Goal: Task Accomplishment & Management: Use online tool/utility

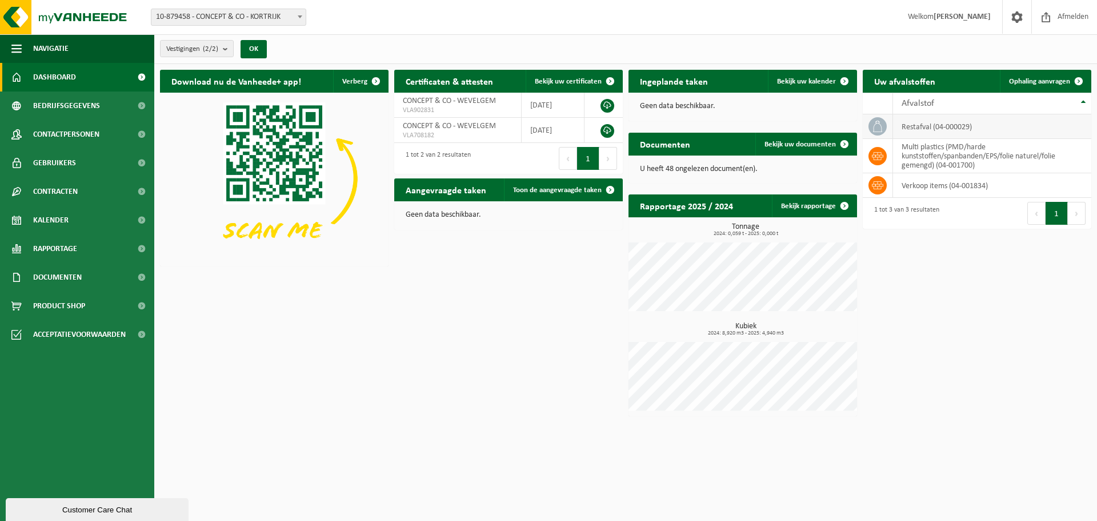
click at [906, 125] on td "restafval (04-000029)" at bounding box center [992, 126] width 198 height 25
click at [842, 83] on span at bounding box center [844, 81] width 23 height 23
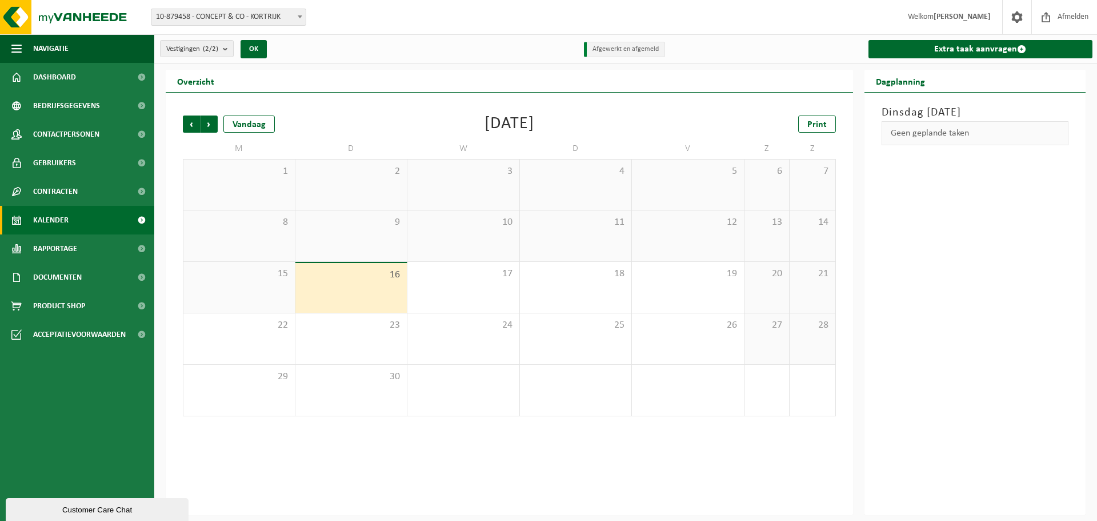
click at [355, 279] on span "16" at bounding box center [351, 275] width 101 height 13
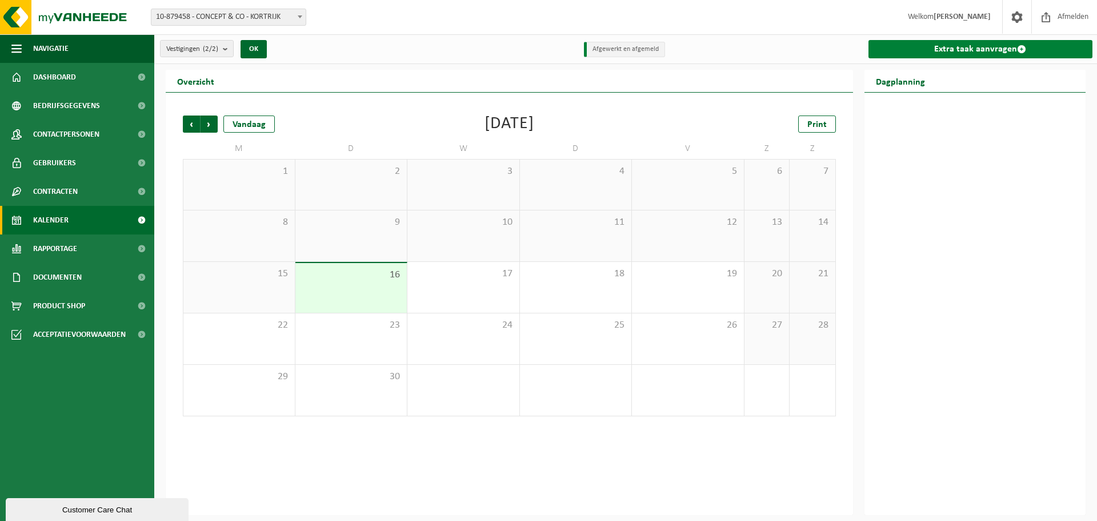
click at [939, 50] on link "Extra taak aanvragen" at bounding box center [981, 49] width 225 height 18
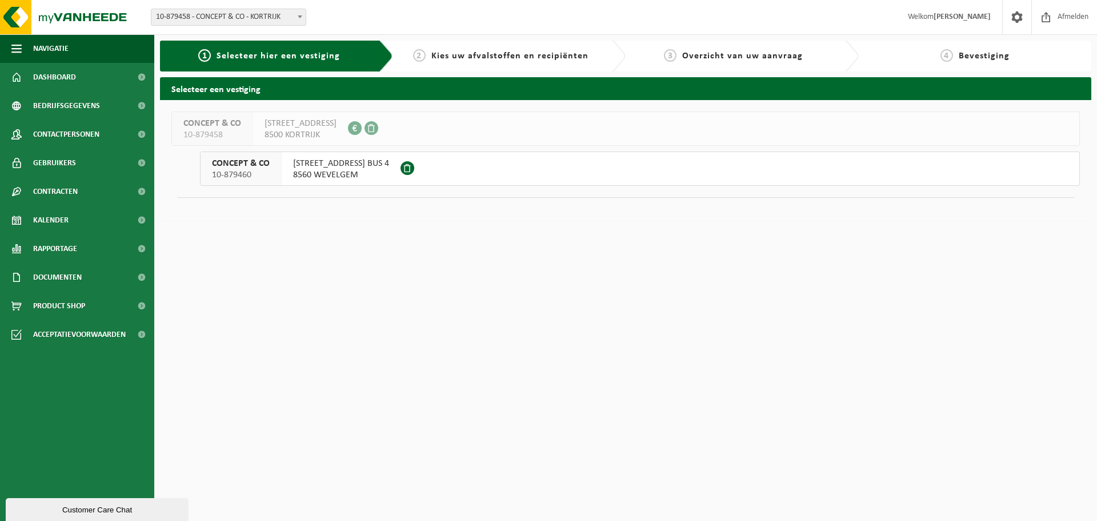
click at [362, 171] on span "8560 WEVELGEM" at bounding box center [341, 174] width 96 height 11
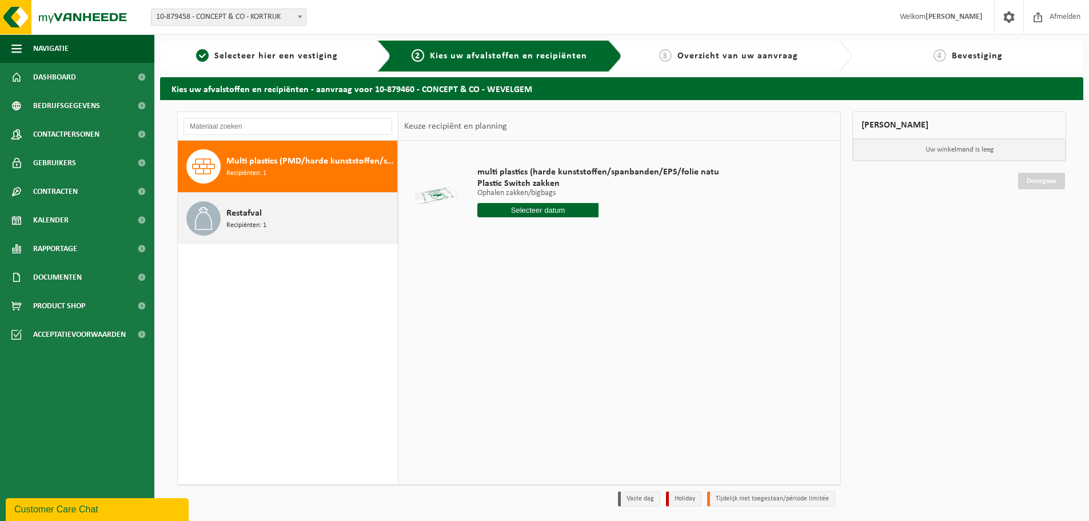
click at [305, 218] on div "Restafval Recipiënten: 1" at bounding box center [310, 218] width 168 height 34
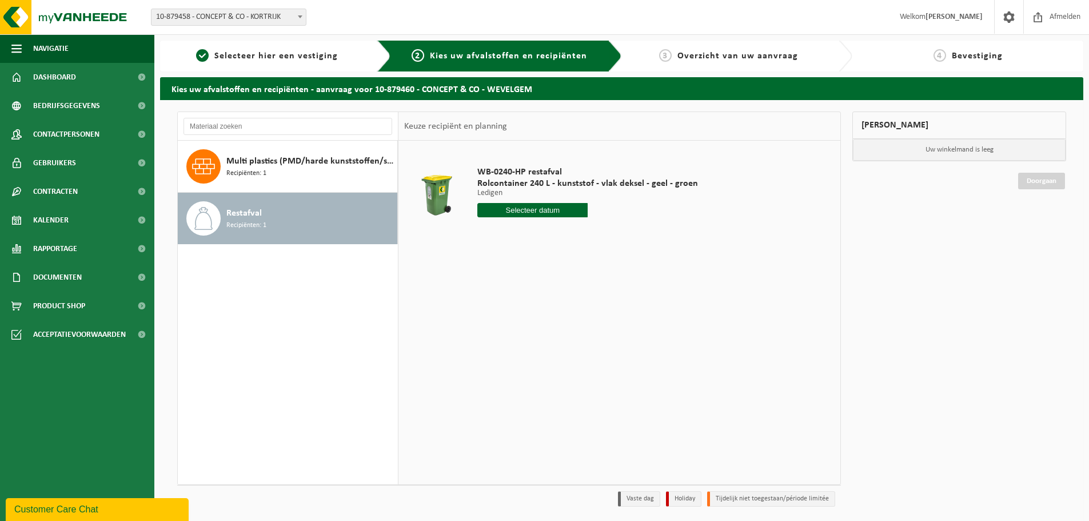
click at [531, 206] on input "text" at bounding box center [532, 210] width 110 height 14
click at [528, 331] on div "24" at bounding box center [528, 330] width 20 height 18
type input "Van 2025-09-24"
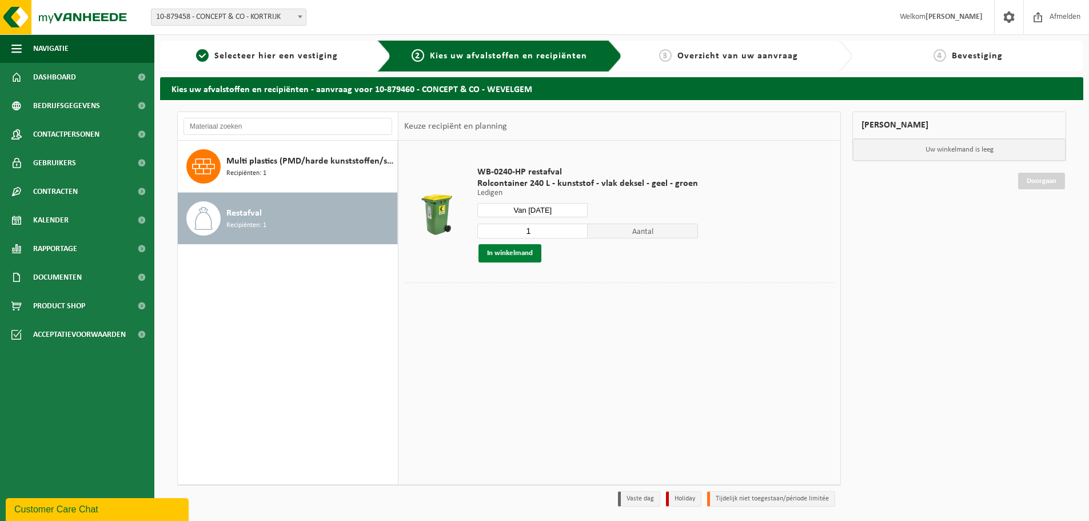
click at [524, 252] on button "In winkelmand" at bounding box center [509, 253] width 63 height 18
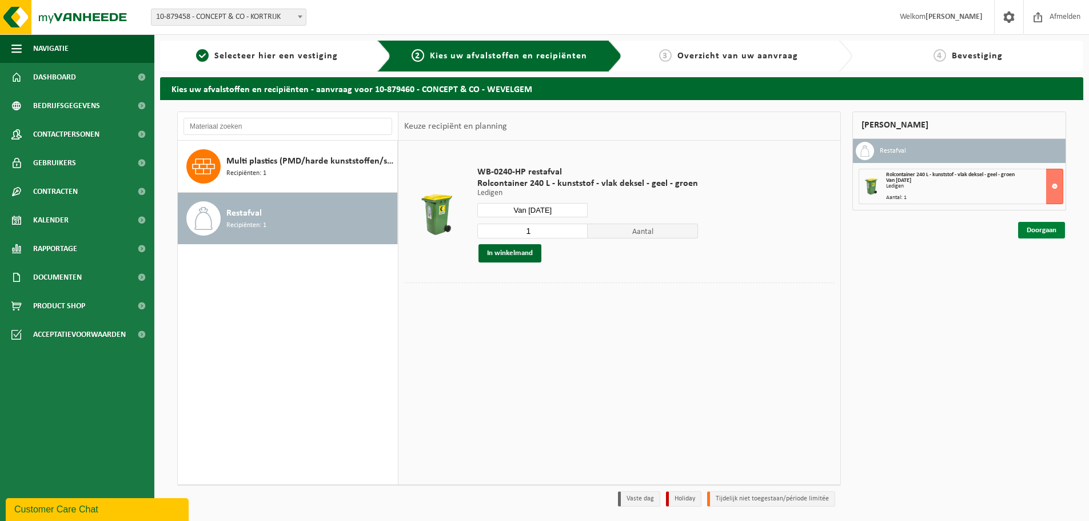
click at [1031, 230] on link "Doorgaan" at bounding box center [1041, 230] width 47 height 17
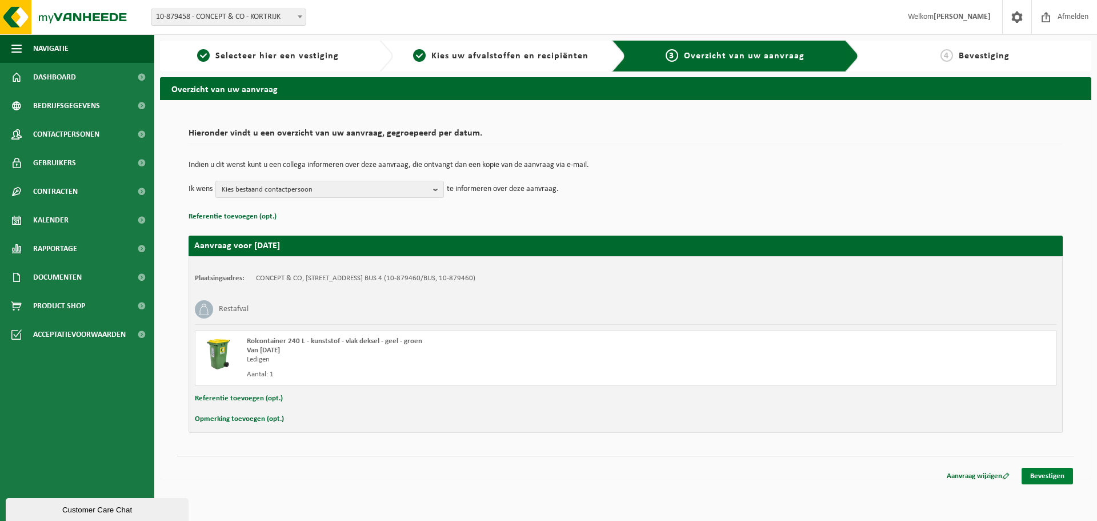
click at [1053, 475] on link "Bevestigen" at bounding box center [1047, 475] width 51 height 17
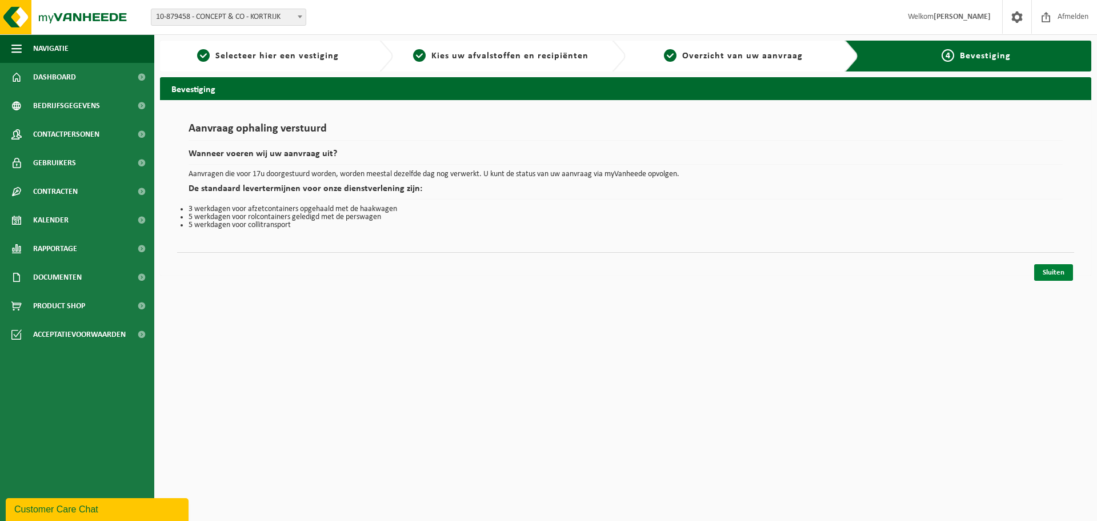
click at [1061, 275] on link "Sluiten" at bounding box center [1053, 272] width 39 height 17
